Goal: Transaction & Acquisition: Download file/media

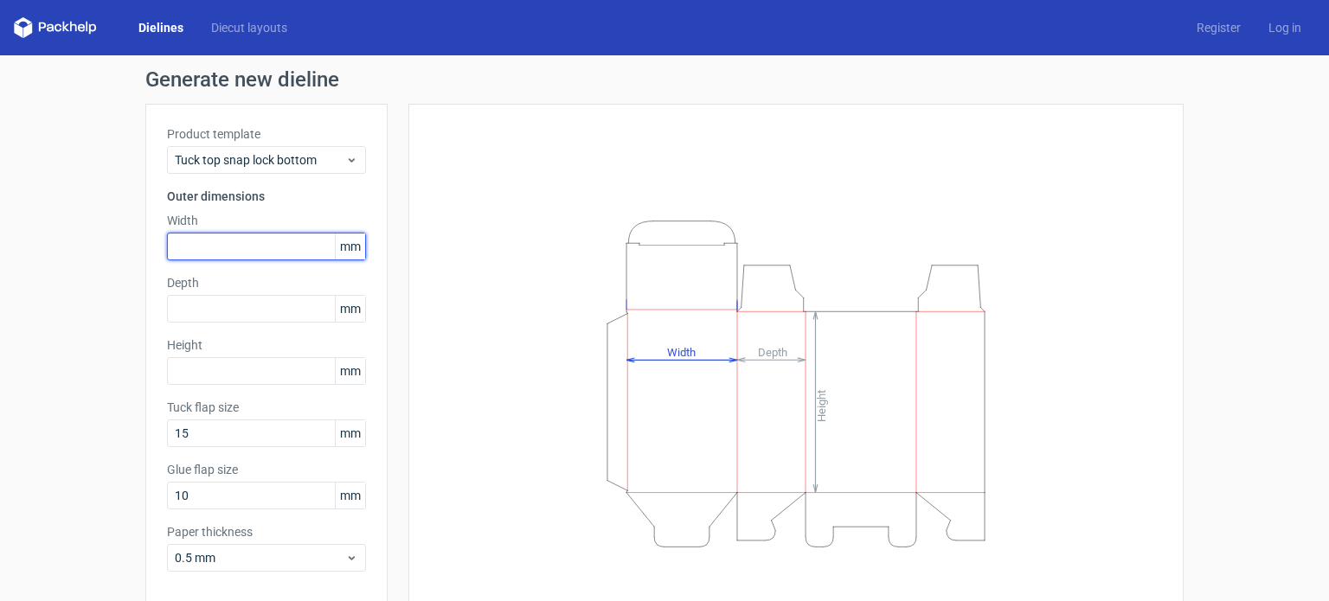
click at [246, 241] on input "text" at bounding box center [266, 247] width 199 height 28
type input "200"
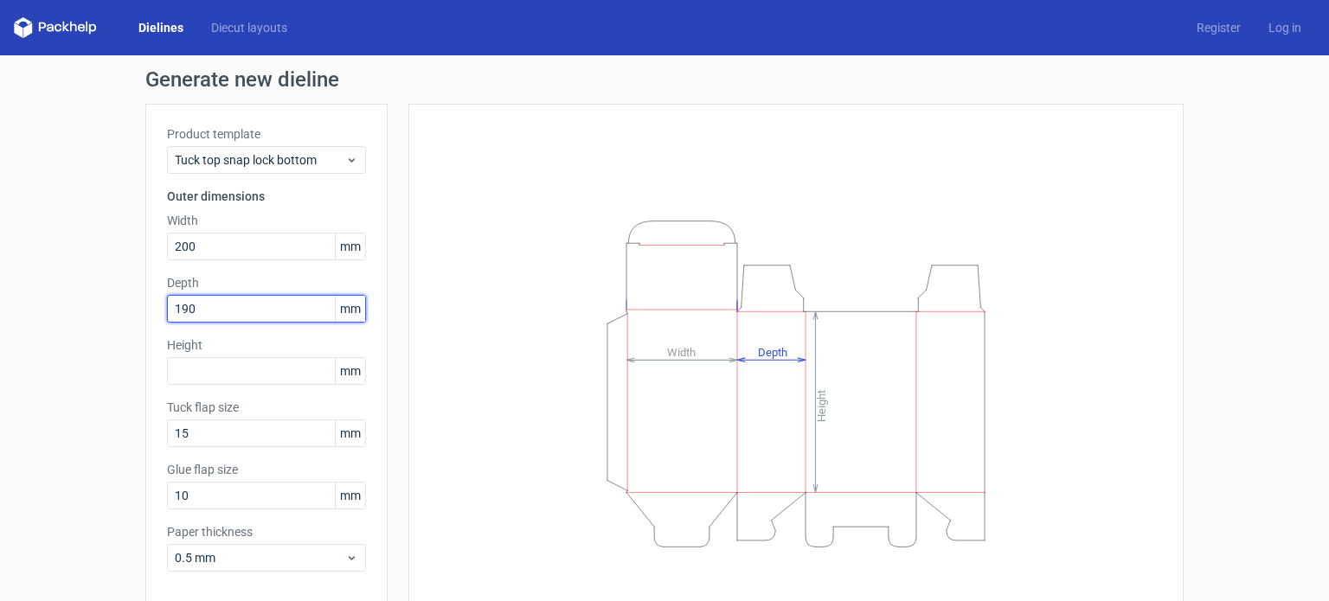
drag, startPoint x: 218, startPoint y: 313, endPoint x: 0, endPoint y: 331, distance: 218.7
click at [0, 331] on div "Generate new dieline Product template Tuck top snap lock bottom Outer dimension…" at bounding box center [664, 366] width 1329 height 622
type input "55"
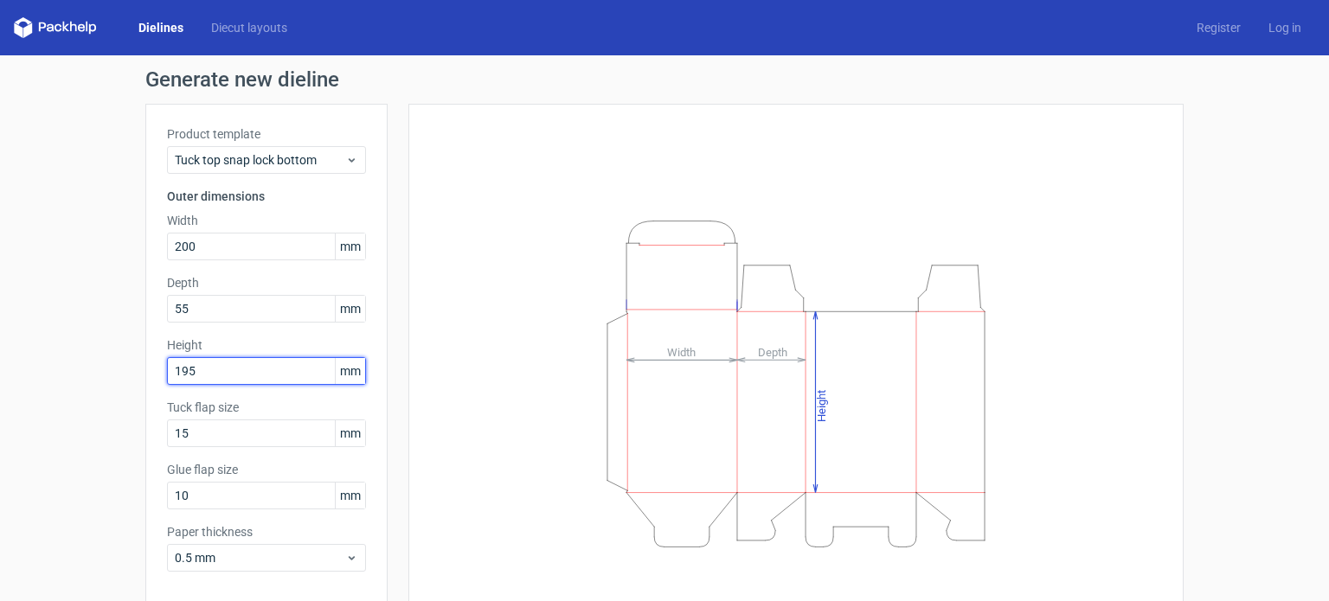
type input "195"
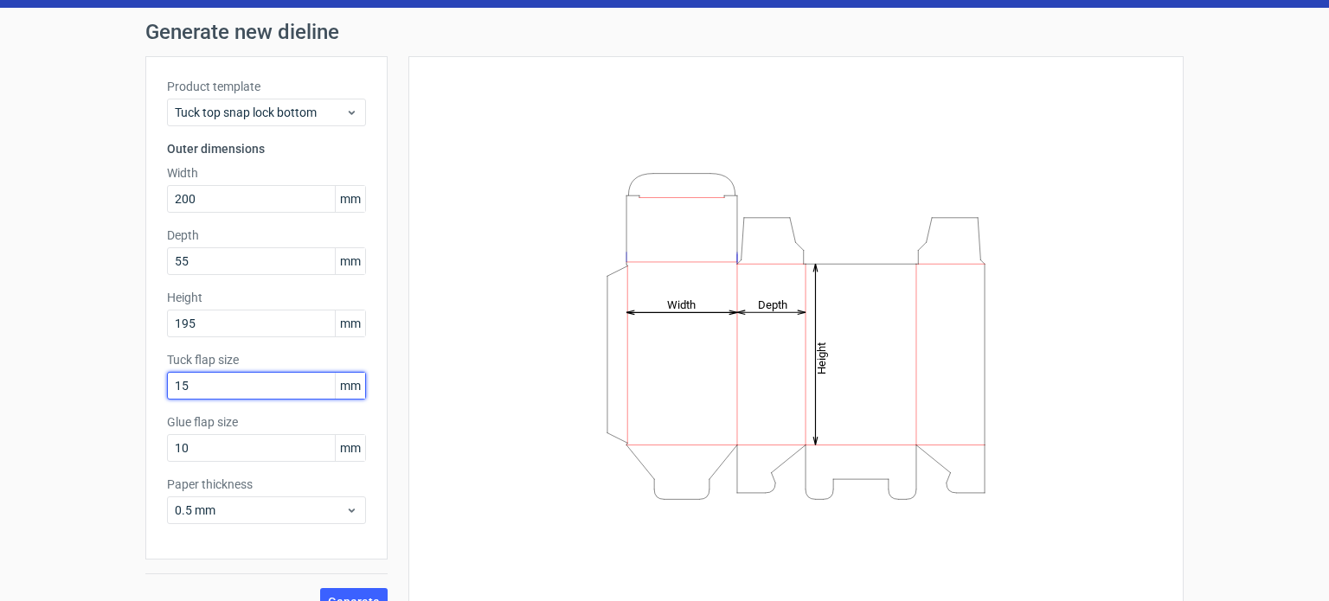
scroll to position [75, 0]
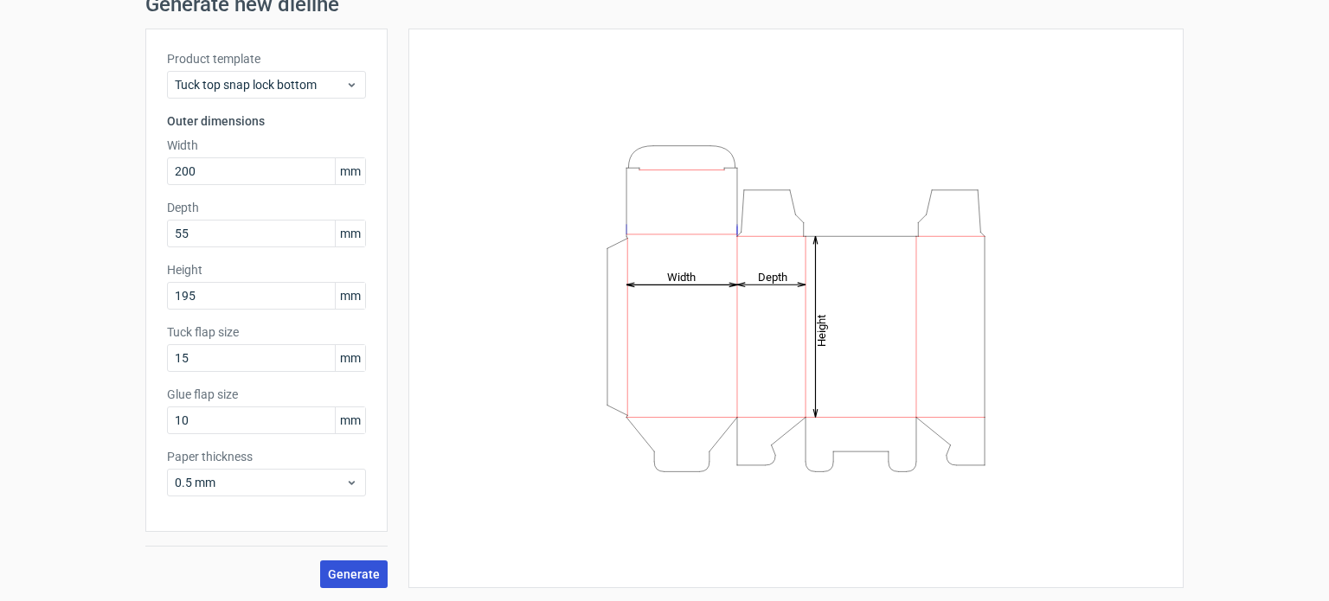
click at [328, 572] on span "Generate" at bounding box center [354, 574] width 52 height 12
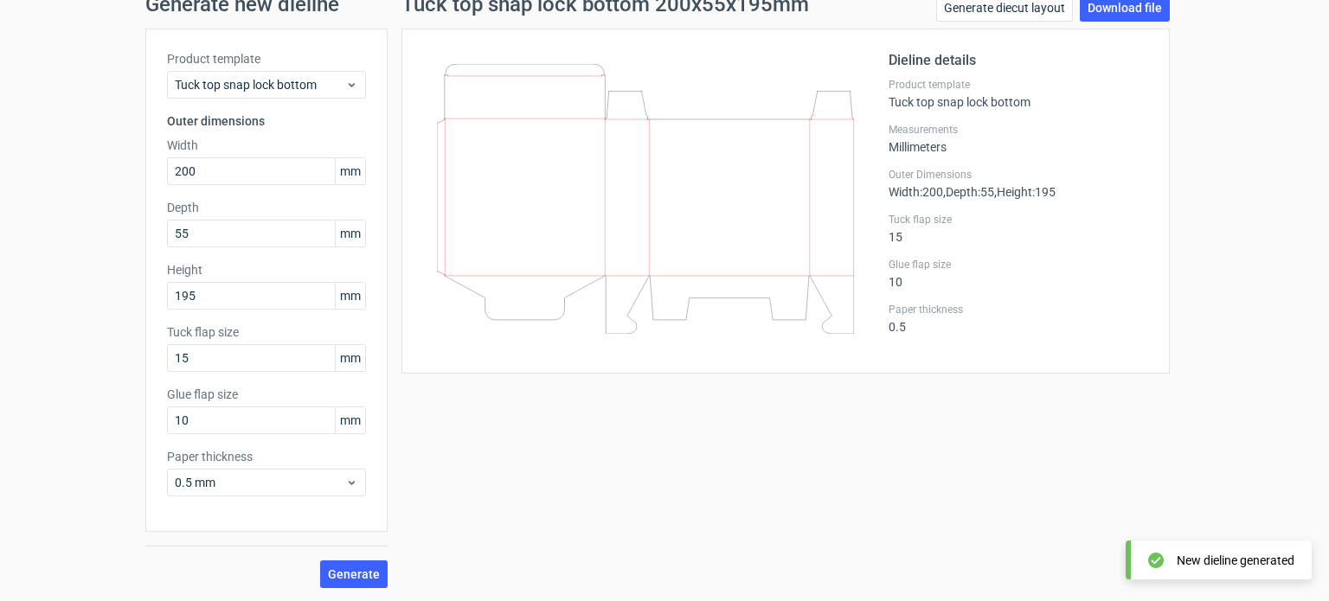
click at [491, 438] on div "Tuck top snap lock bottom 200x55x195mm Generate diecut layout Download file Die…" at bounding box center [785, 291] width 796 height 594
click at [588, 440] on div "Tuck top snap lock bottom 200x55x195mm Generate diecut layout Download file Die…" at bounding box center [785, 291] width 796 height 594
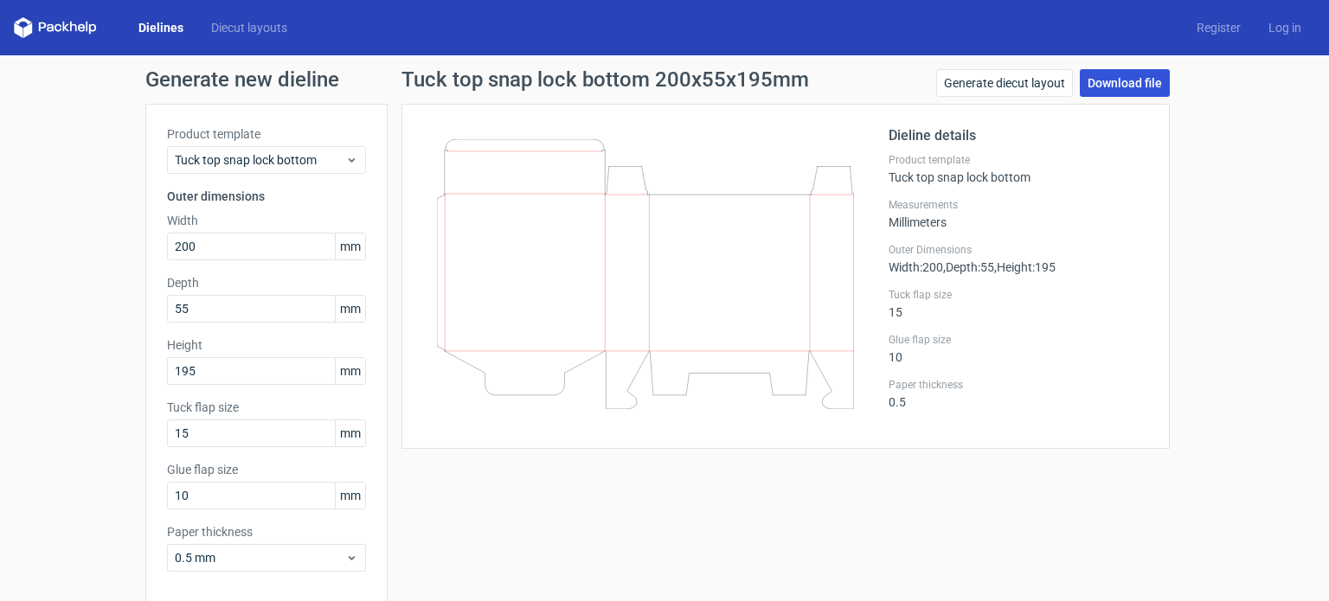
click at [1135, 82] on link "Download file" at bounding box center [1124, 83] width 90 height 28
drag, startPoint x: 247, startPoint y: 241, endPoint x: 0, endPoint y: 284, distance: 251.0
click at [0, 284] on div "Generate new dieline Product template Tuck top snap lock bottom Outer dimension…" at bounding box center [664, 366] width 1329 height 622
type input "110"
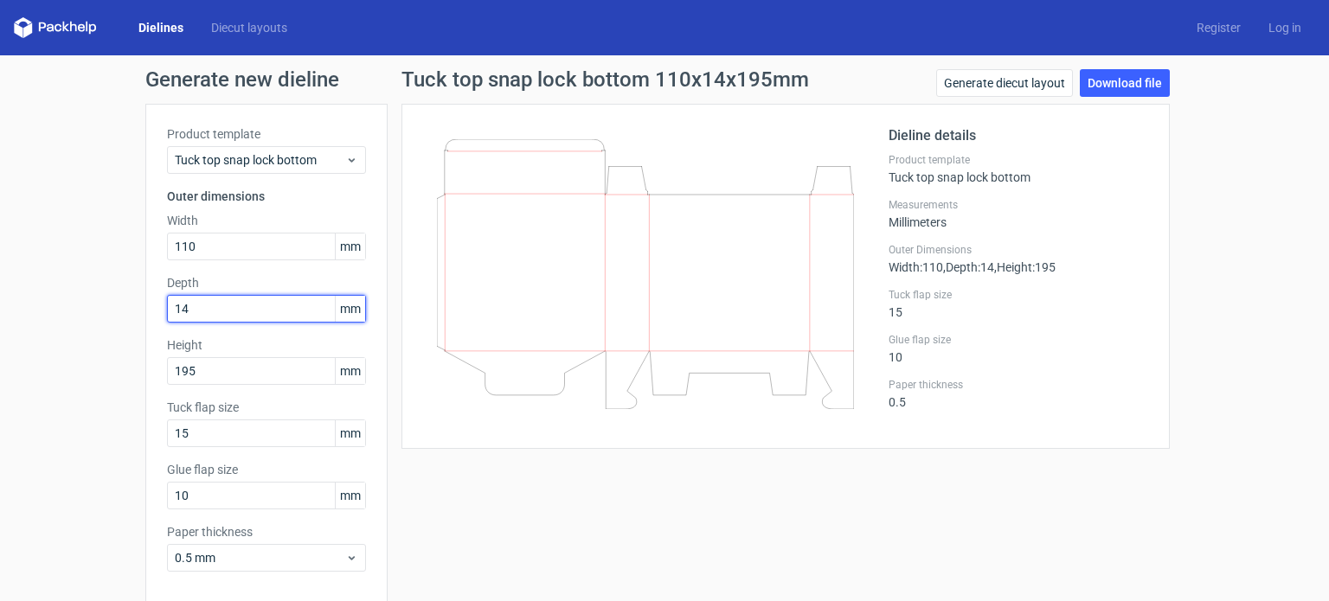
type input "14"
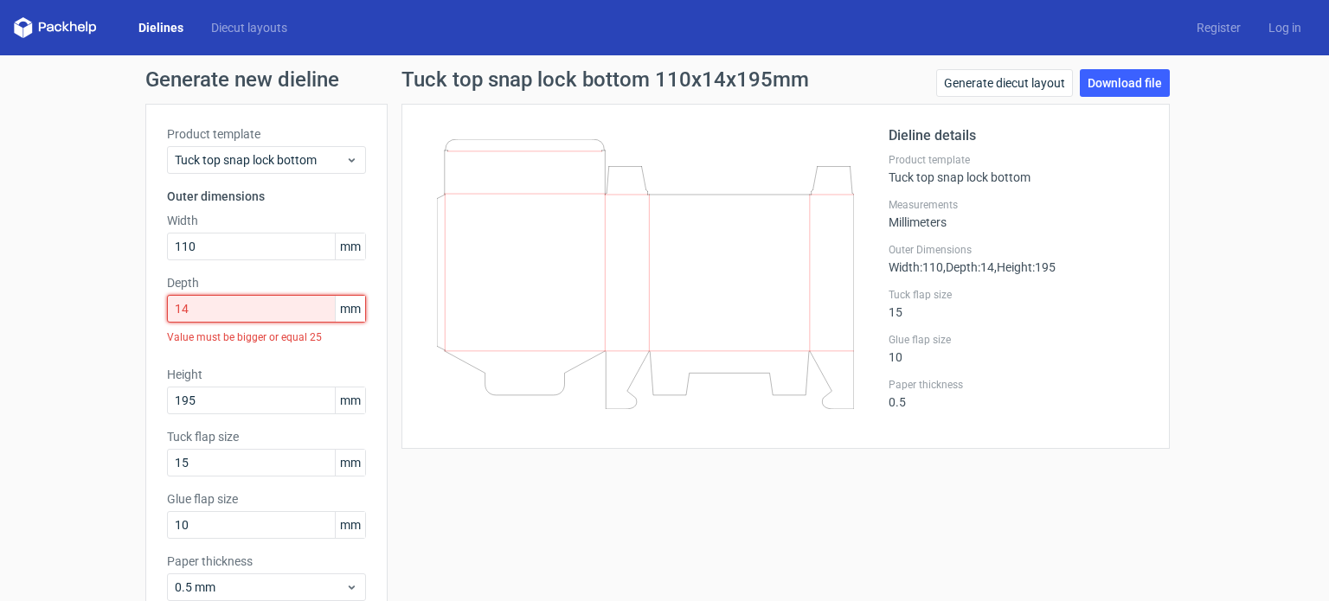
drag, startPoint x: 215, startPoint y: 304, endPoint x: 115, endPoint y: 297, distance: 99.8
click at [115, 297] on div "Generate new dieline Product template Tuck top snap lock bottom Outer dimension…" at bounding box center [664, 380] width 1329 height 651
drag, startPoint x: 220, startPoint y: 408, endPoint x: 102, endPoint y: 411, distance: 117.7
click at [102, 411] on div "Generate new dieline Product template Tuck top snap lock bottom Outer dimension…" at bounding box center [664, 380] width 1329 height 651
type input "12"
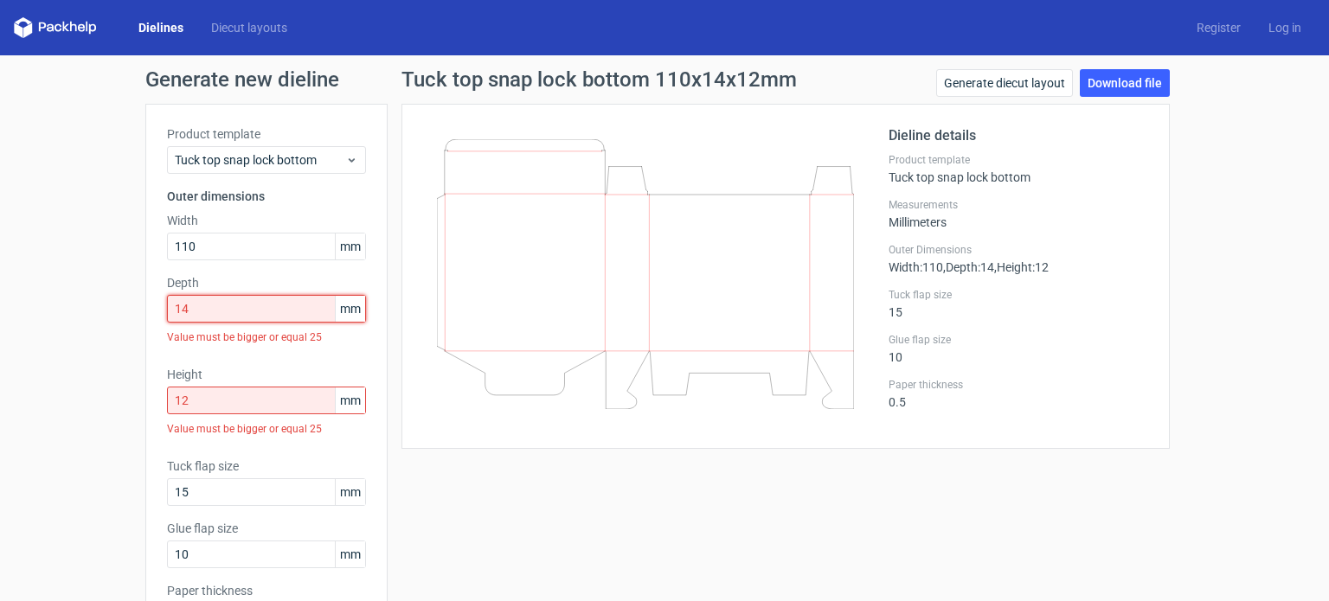
drag, startPoint x: 221, startPoint y: 309, endPoint x: 29, endPoint y: 265, distance: 197.9
click at [29, 265] on div "Generate new dieline Product template Tuck top snap lock bottom Outer dimension…" at bounding box center [664, 395] width 1329 height 681
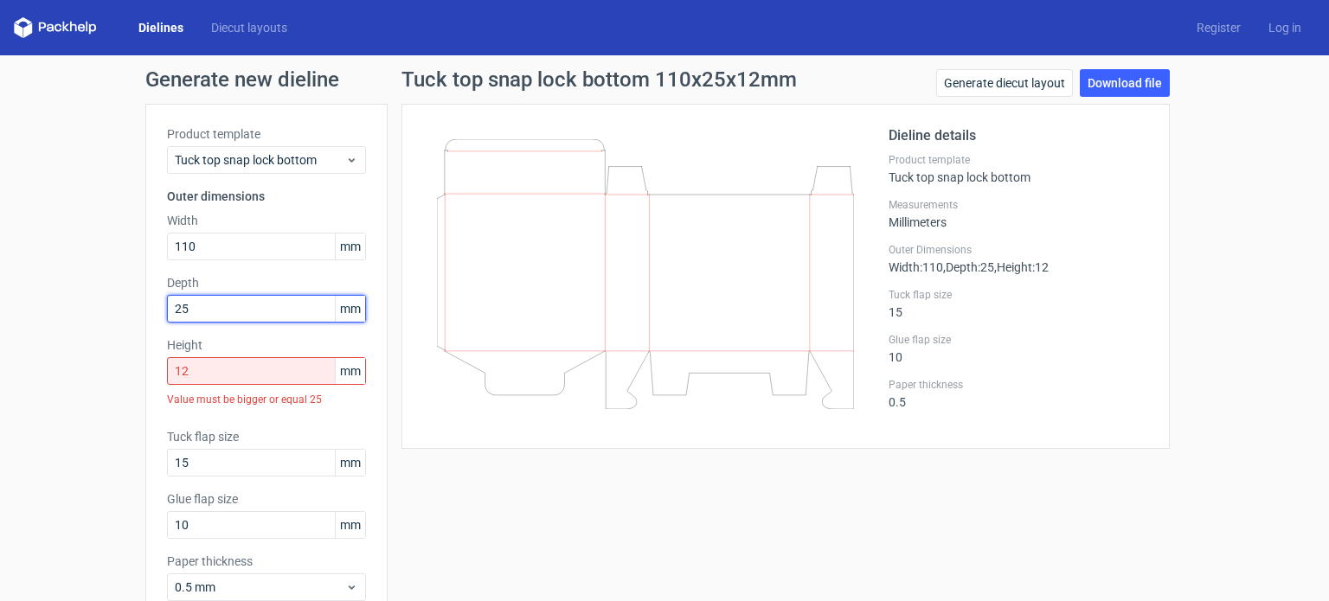
type input "25"
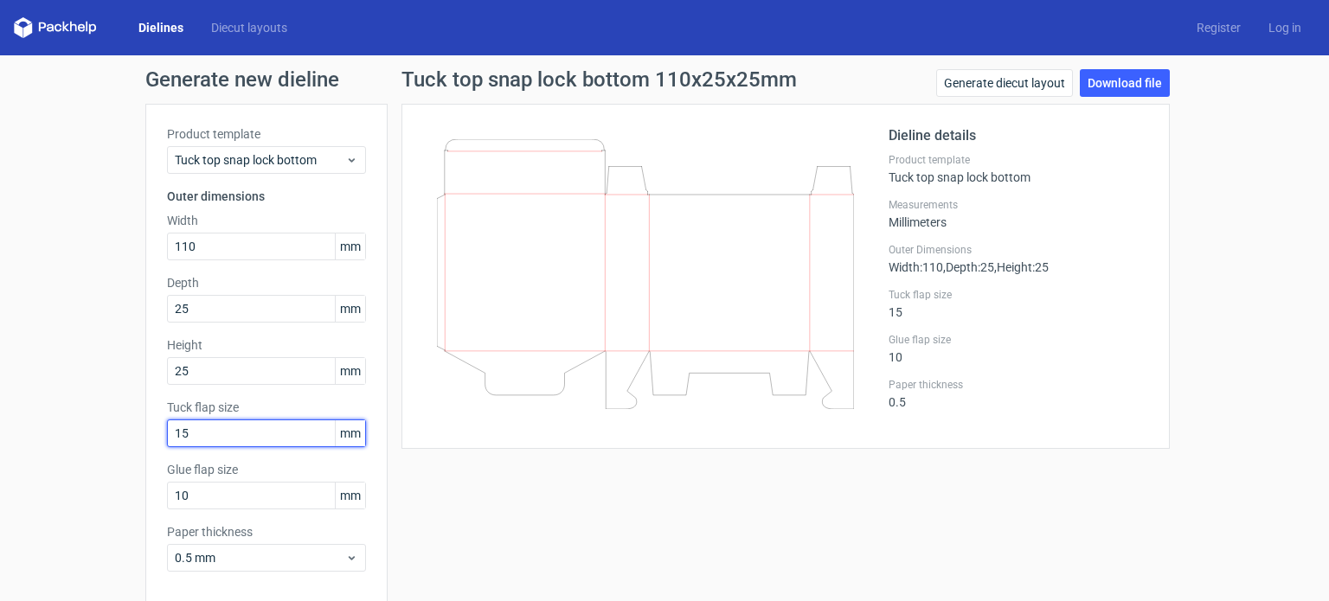
scroll to position [75, 0]
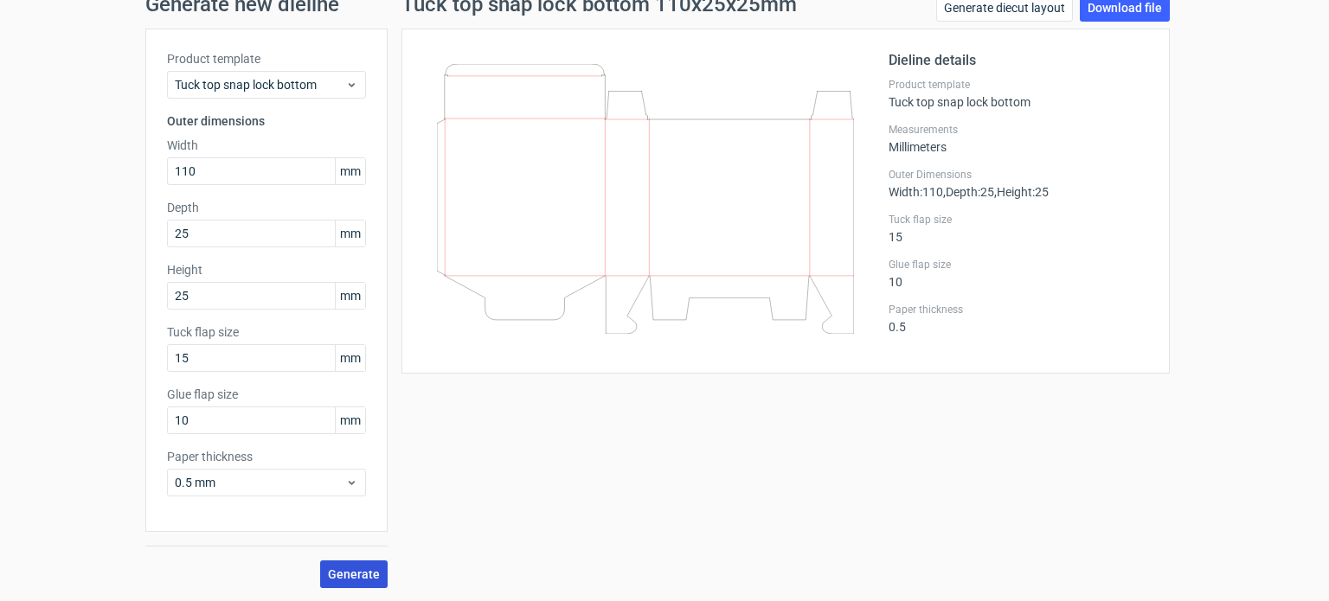
click at [358, 577] on span "Generate" at bounding box center [354, 574] width 52 height 12
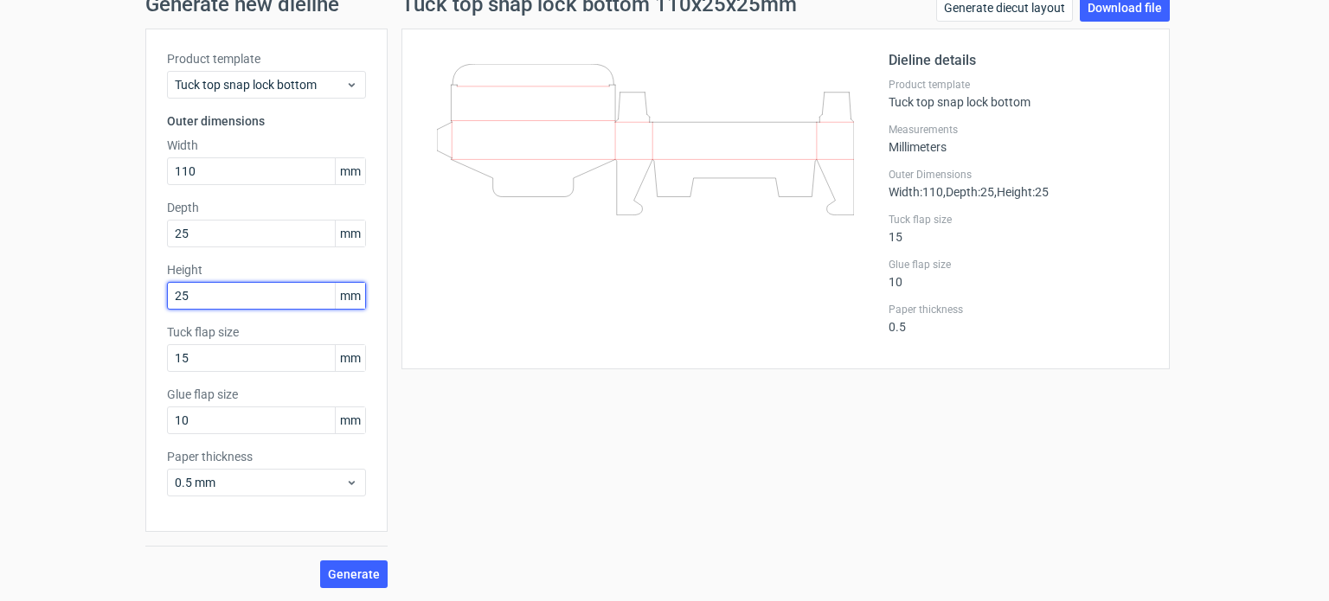
drag, startPoint x: 180, startPoint y: 291, endPoint x: 73, endPoint y: 287, distance: 107.3
click at [73, 287] on div "Generate new dieline Product template Tuck top snap lock bottom Outer dimension…" at bounding box center [664, 291] width 1329 height 622
type input "140"
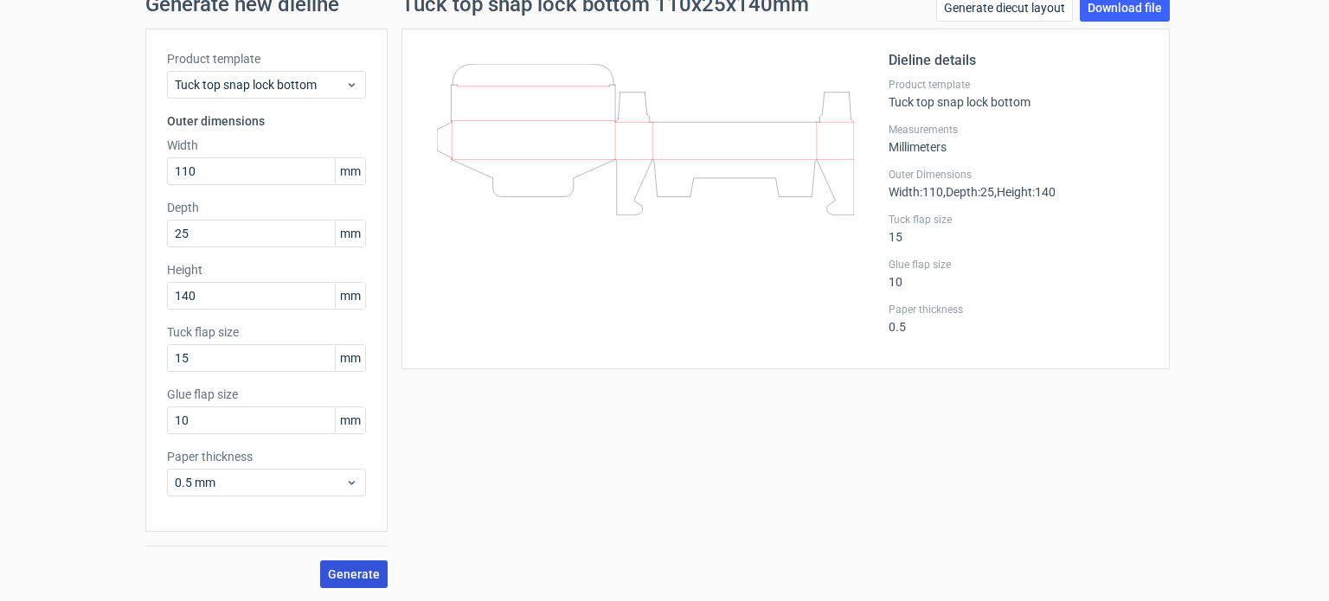
click at [328, 568] on span "Generate" at bounding box center [354, 574] width 52 height 12
click at [372, 580] on button "Generate" at bounding box center [353, 574] width 67 height 28
click at [1123, 6] on link "Download file" at bounding box center [1124, 8] width 90 height 28
